Goal: Use online tool/utility: Use online tool/utility

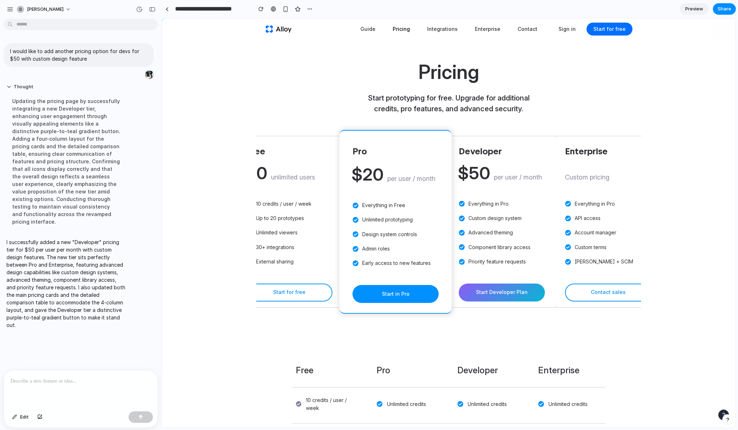
click at [503, 199] on div "Developer $50 per user / month Everything in Pro Custom design system Advanced …" at bounding box center [502, 222] width 112 height 172
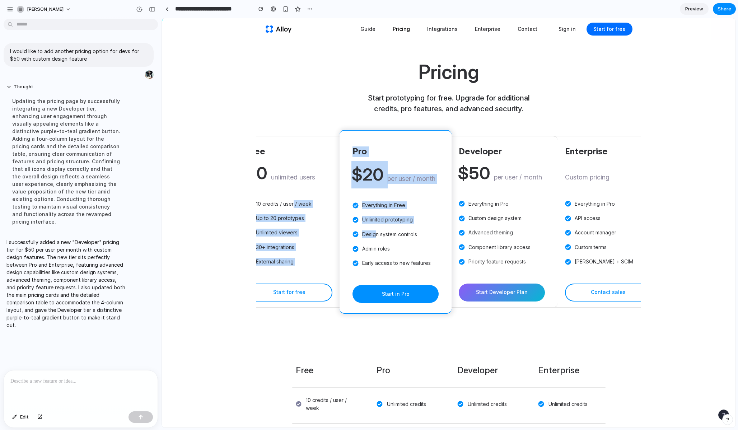
drag, startPoint x: 291, startPoint y: 204, endPoint x: 373, endPoint y: 236, distance: 88.5
click at [374, 236] on div "Free $0 unlimited users 10 credits / user / week Up to 20 prototypes Unlimited …" at bounding box center [448, 225] width 426 height 178
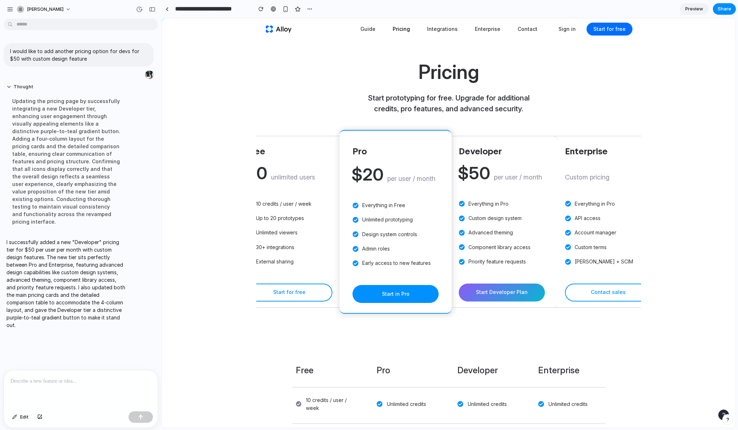
click at [508, 190] on div "Developer $50 per user / month Everything in Pro Custom design system Advanced …" at bounding box center [502, 222] width 112 height 172
click at [505, 169] on div "$50 per user / month" at bounding box center [500, 174] width 87 height 26
click at [591, 167] on div "Custom pricing" at bounding box center [608, 174] width 86 height 26
click at [693, 12] on span "Preview" at bounding box center [694, 8] width 18 height 7
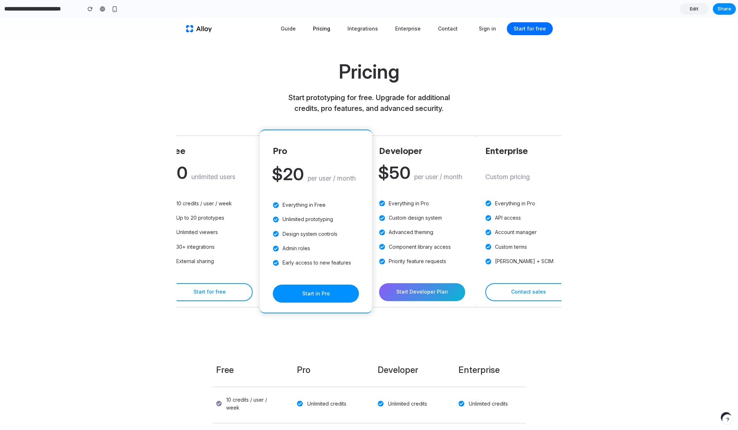
click at [416, 161] on div "$50 per user / month" at bounding box center [421, 174] width 87 height 26
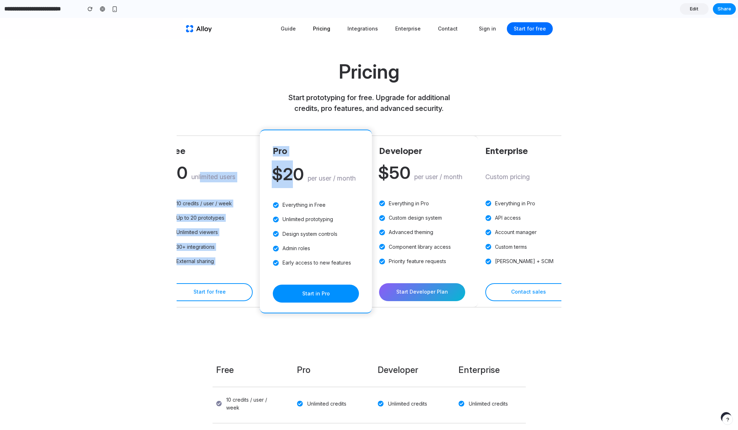
drag, startPoint x: 293, startPoint y: 172, endPoint x: 197, endPoint y: 180, distance: 96.2
click at [197, 180] on div "Free $0 unlimited users 10 credits / user / week Up to 20 prototypes Unlimited …" at bounding box center [369, 224] width 426 height 178
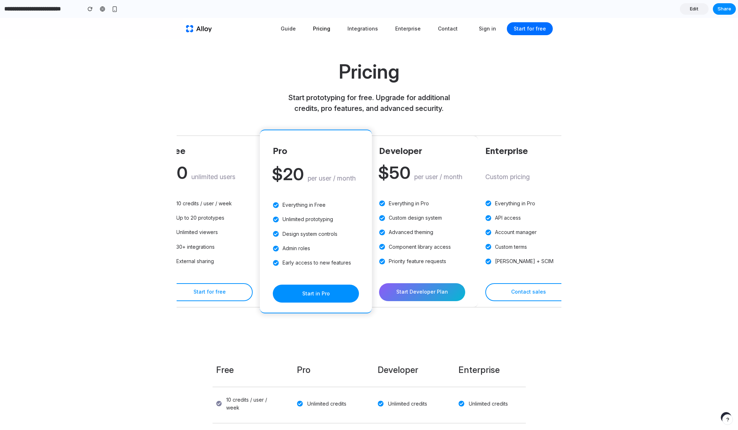
click at [422, 146] on h3 "Developer" at bounding box center [422, 151] width 86 height 10
click at [728, 7] on span "Share" at bounding box center [724, 8] width 14 height 7
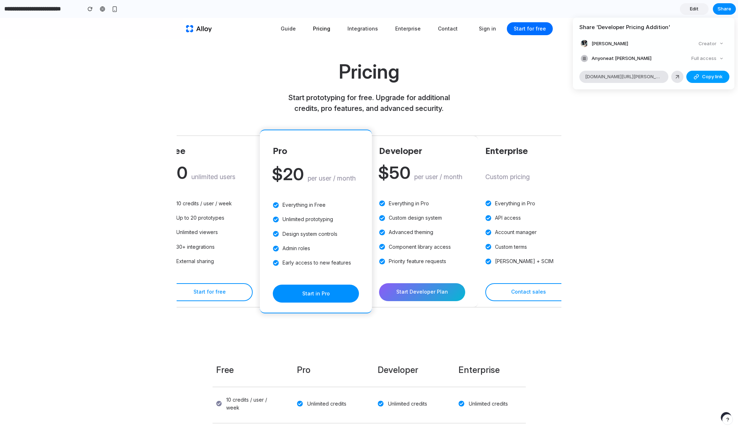
click at [700, 77] on button "Copy link" at bounding box center [707, 77] width 43 height 12
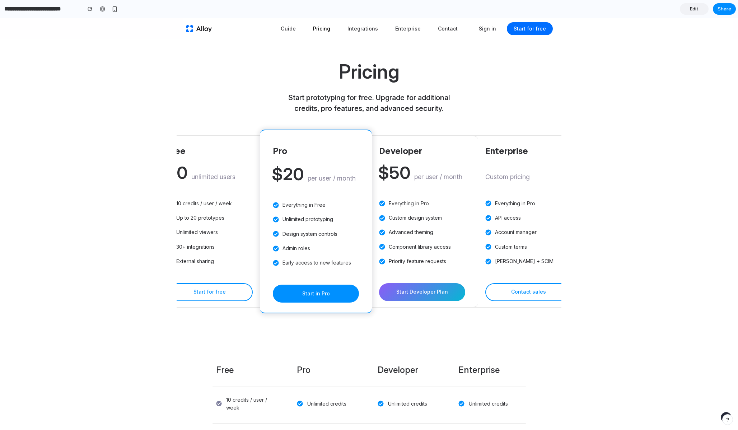
click at [81, 41] on div "Share ' Developer Pricing Addition ' Garry Beck Creator Anyone at Garry-beck Fu…" at bounding box center [369, 215] width 738 height 430
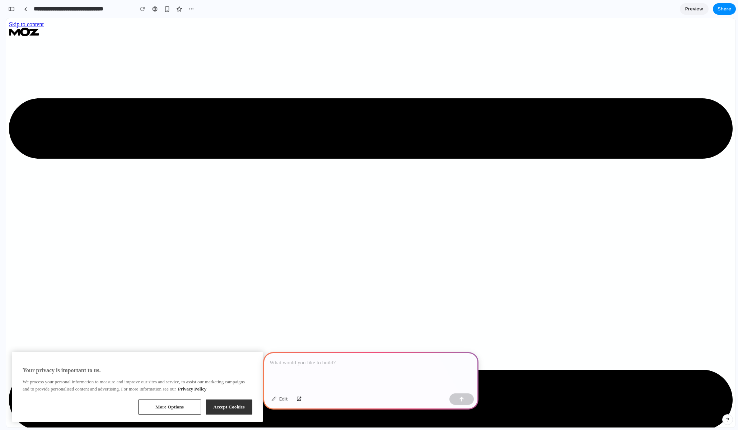
type input "*"
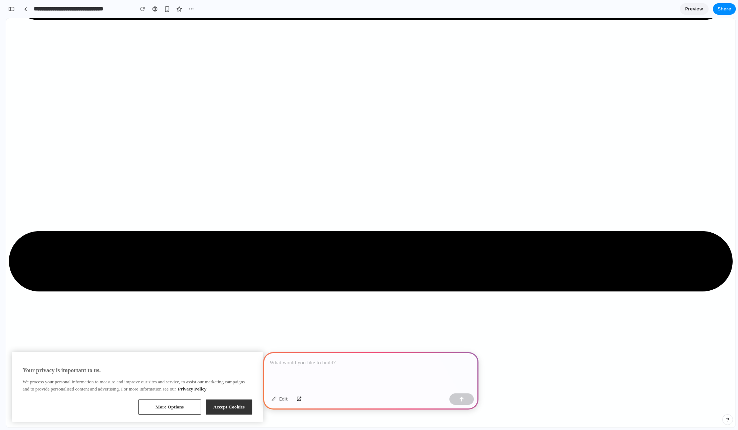
scroll to position [131, 0]
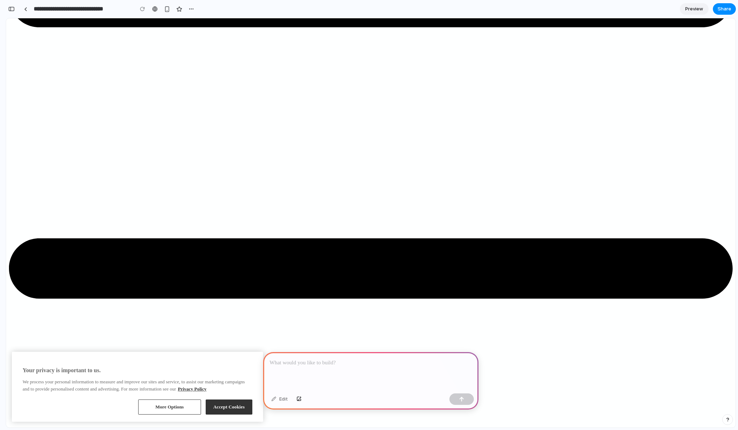
drag, startPoint x: 176, startPoint y: 139, endPoint x: 339, endPoint y: 139, distance: 162.9
drag, startPoint x: 441, startPoint y: 149, endPoint x: 500, endPoint y: 157, distance: 59.7
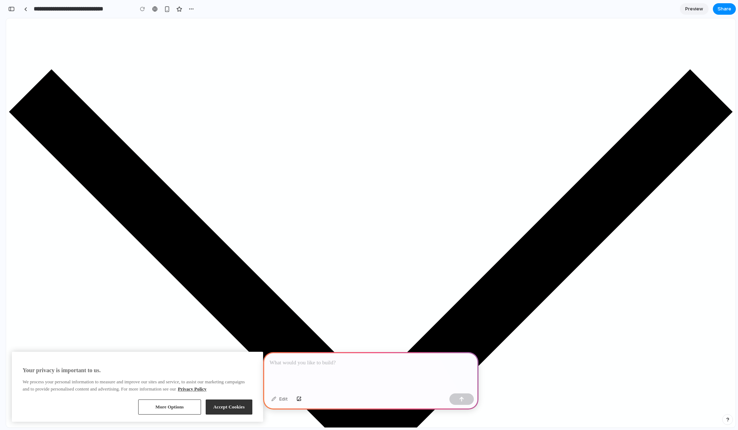
scroll to position [650, 0]
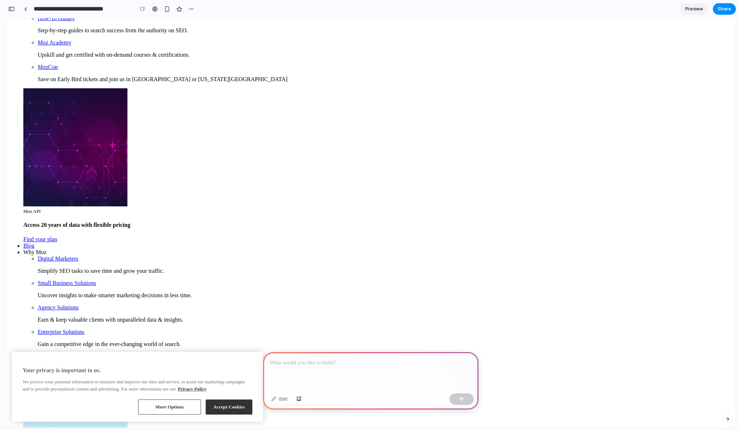
scroll to position [2455, 0]
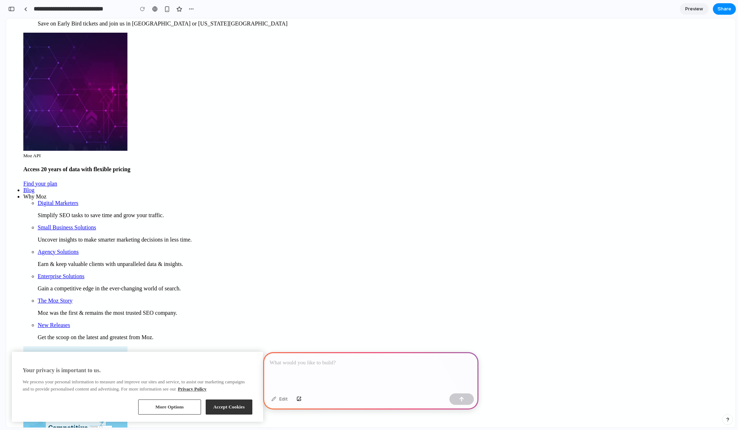
drag, startPoint x: 115, startPoint y: 186, endPoint x: 575, endPoint y: 220, distance: 461.6
